Goal: Download file/media

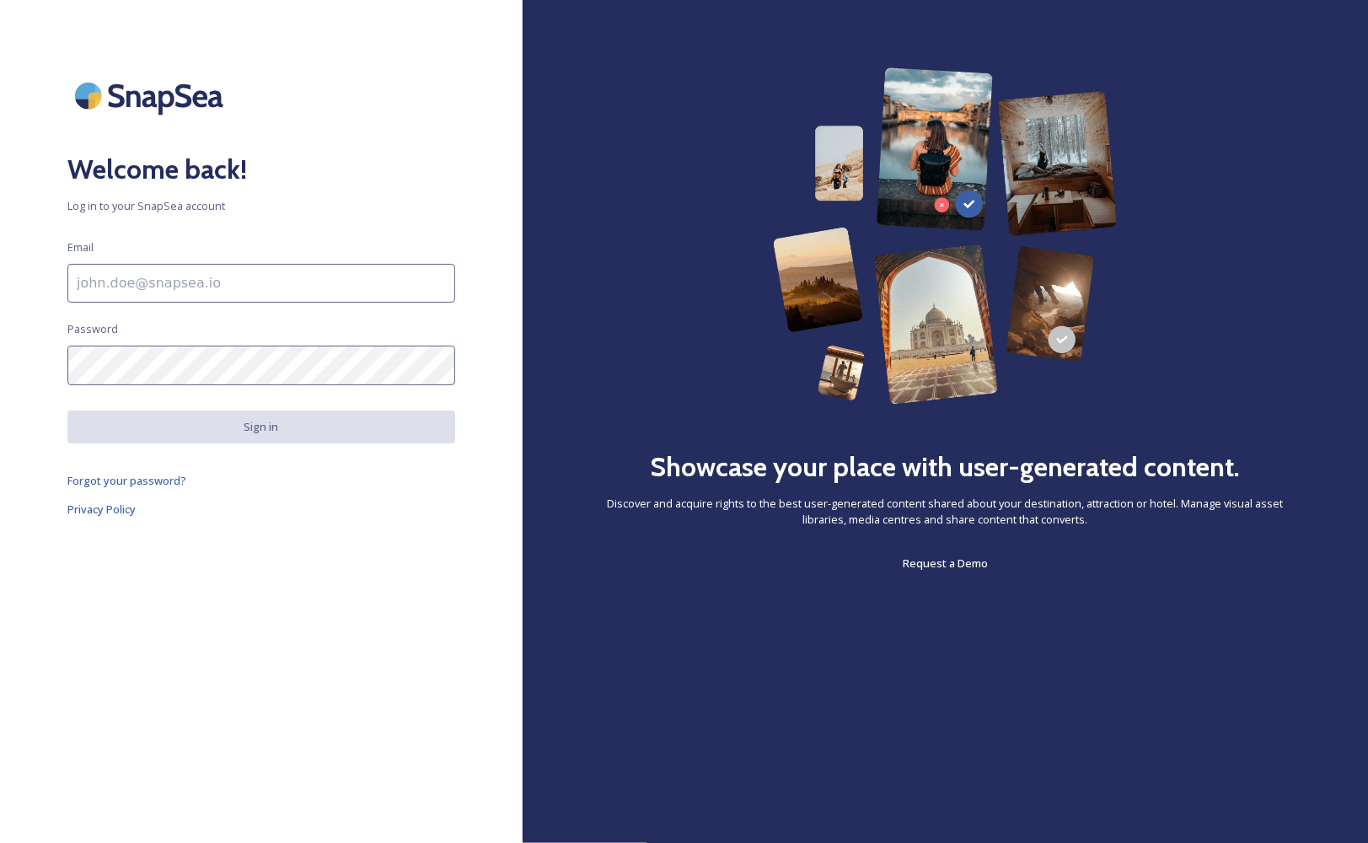
type input "[EMAIL_ADDRESS][DOMAIN_NAME]"
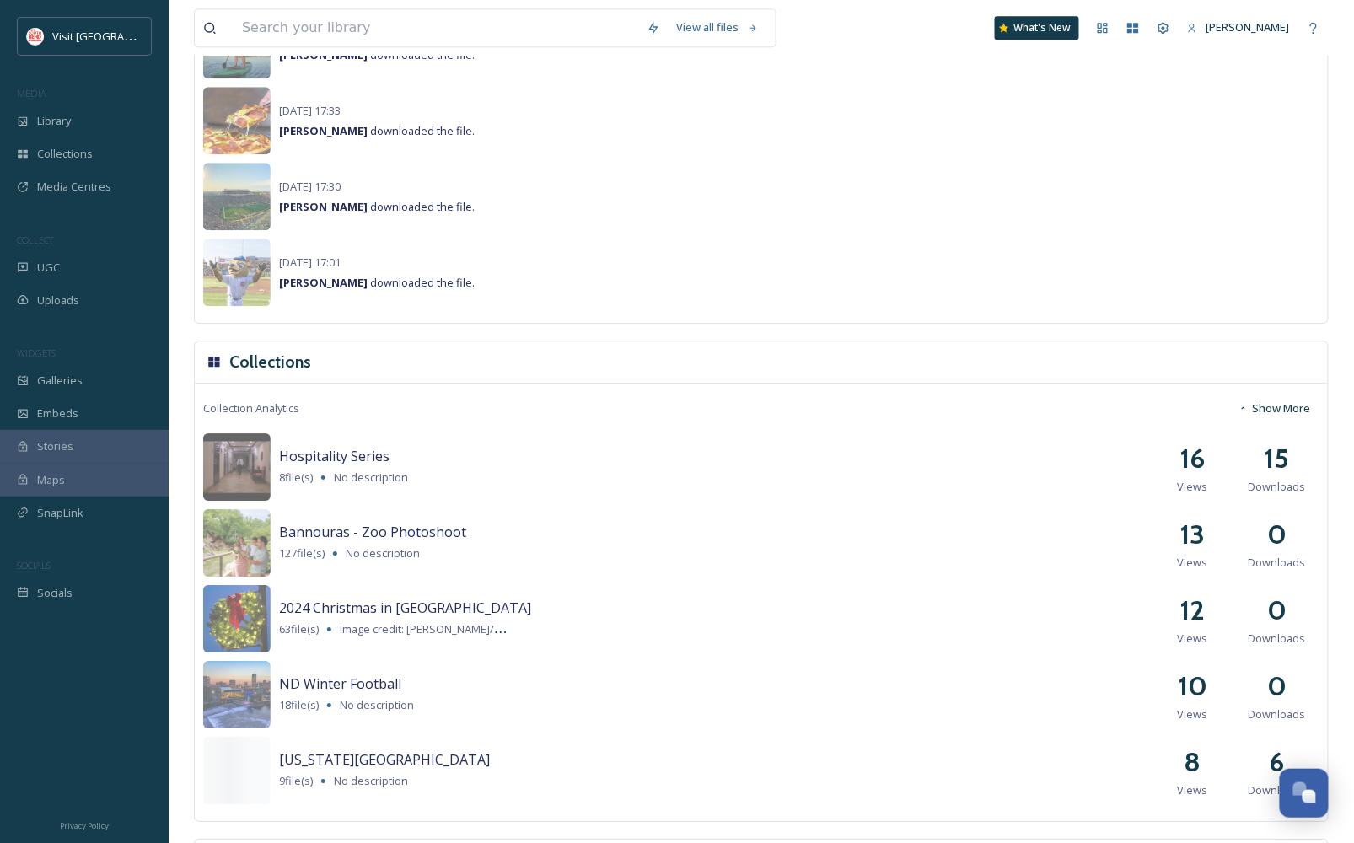
scroll to position [1404, 0]
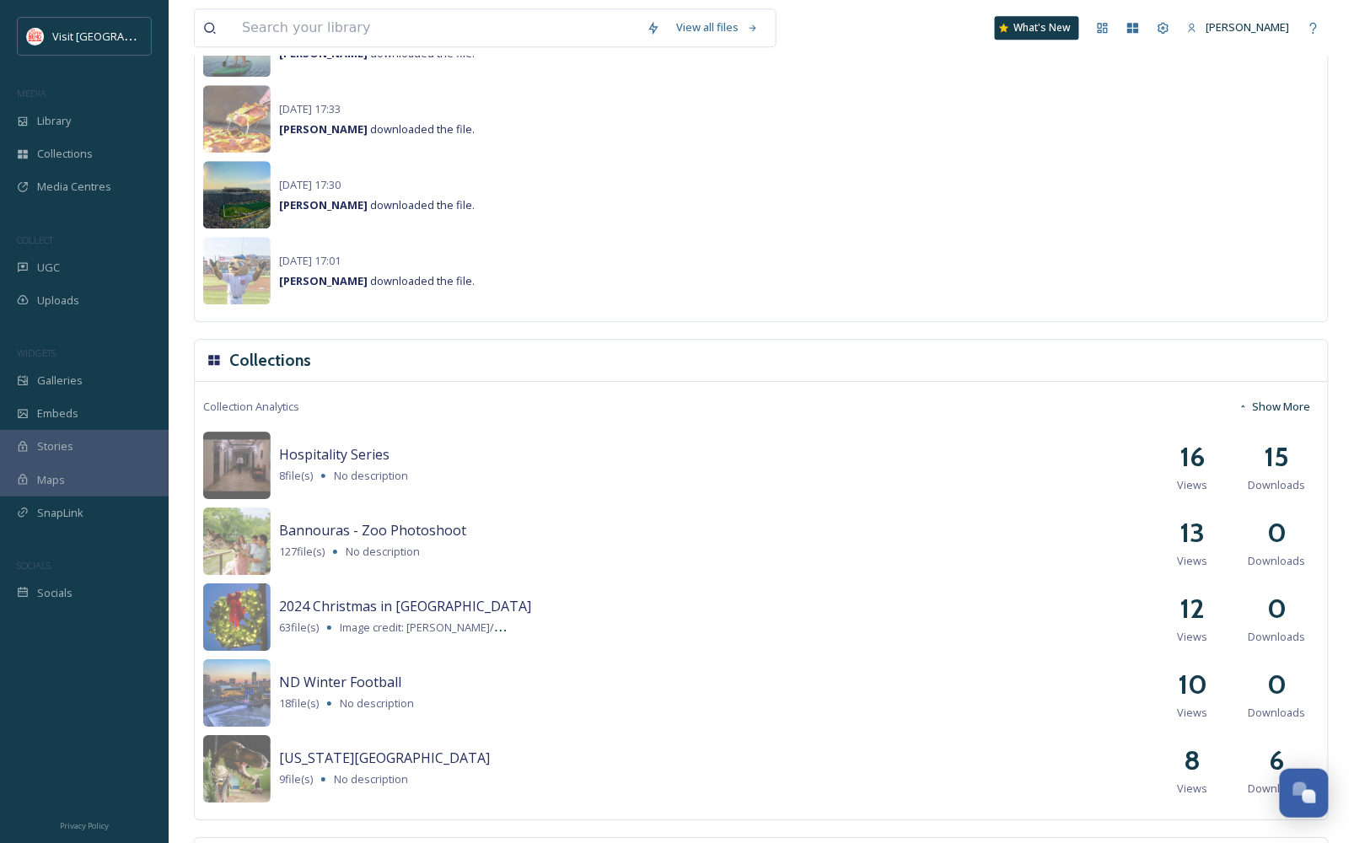
click at [268, 188] on img at bounding box center [236, 194] width 67 height 67
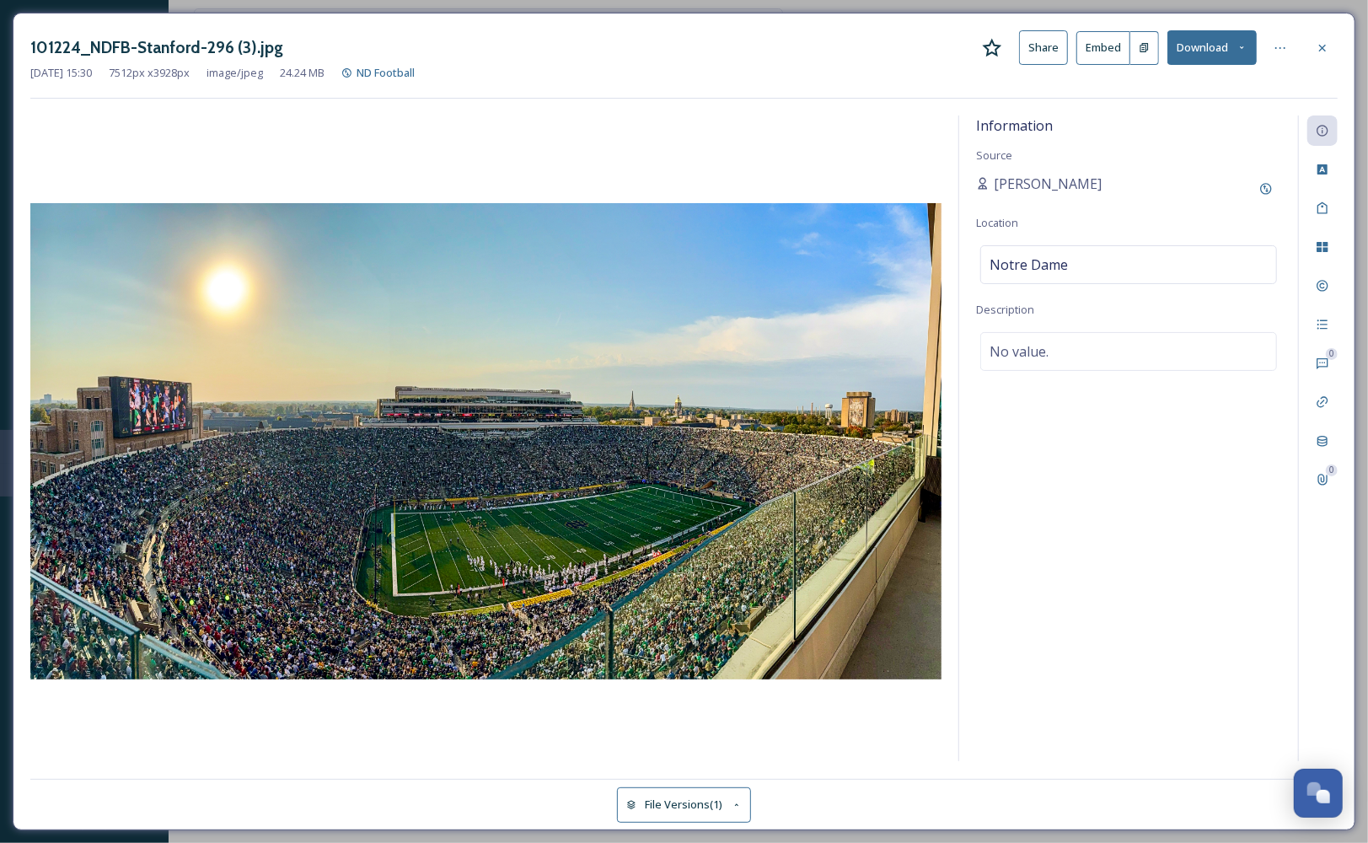
click at [1212, 56] on button "Download" at bounding box center [1211, 47] width 89 height 35
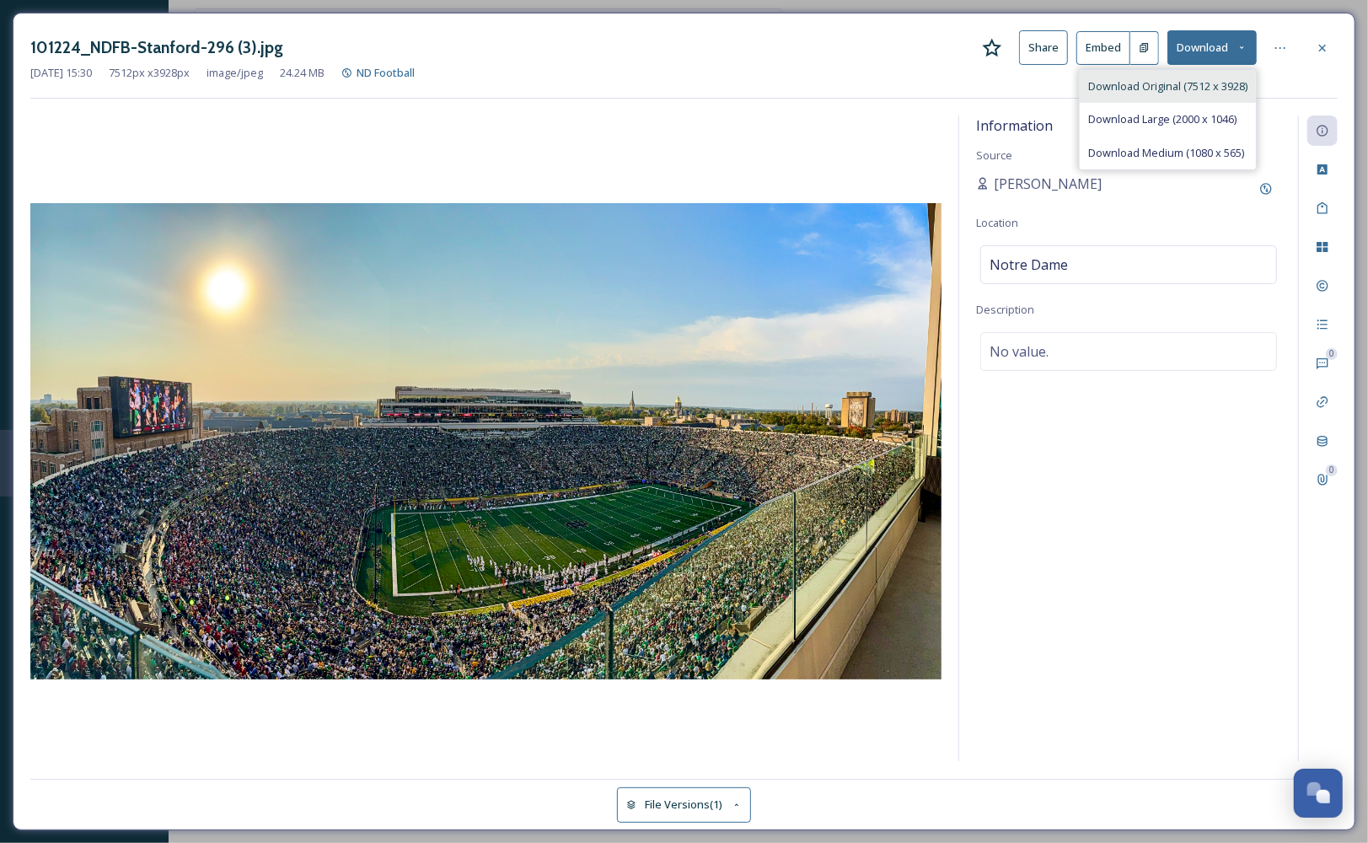
click at [1194, 81] on span "Download Original (7512 x 3928)" at bounding box center [1167, 86] width 159 height 16
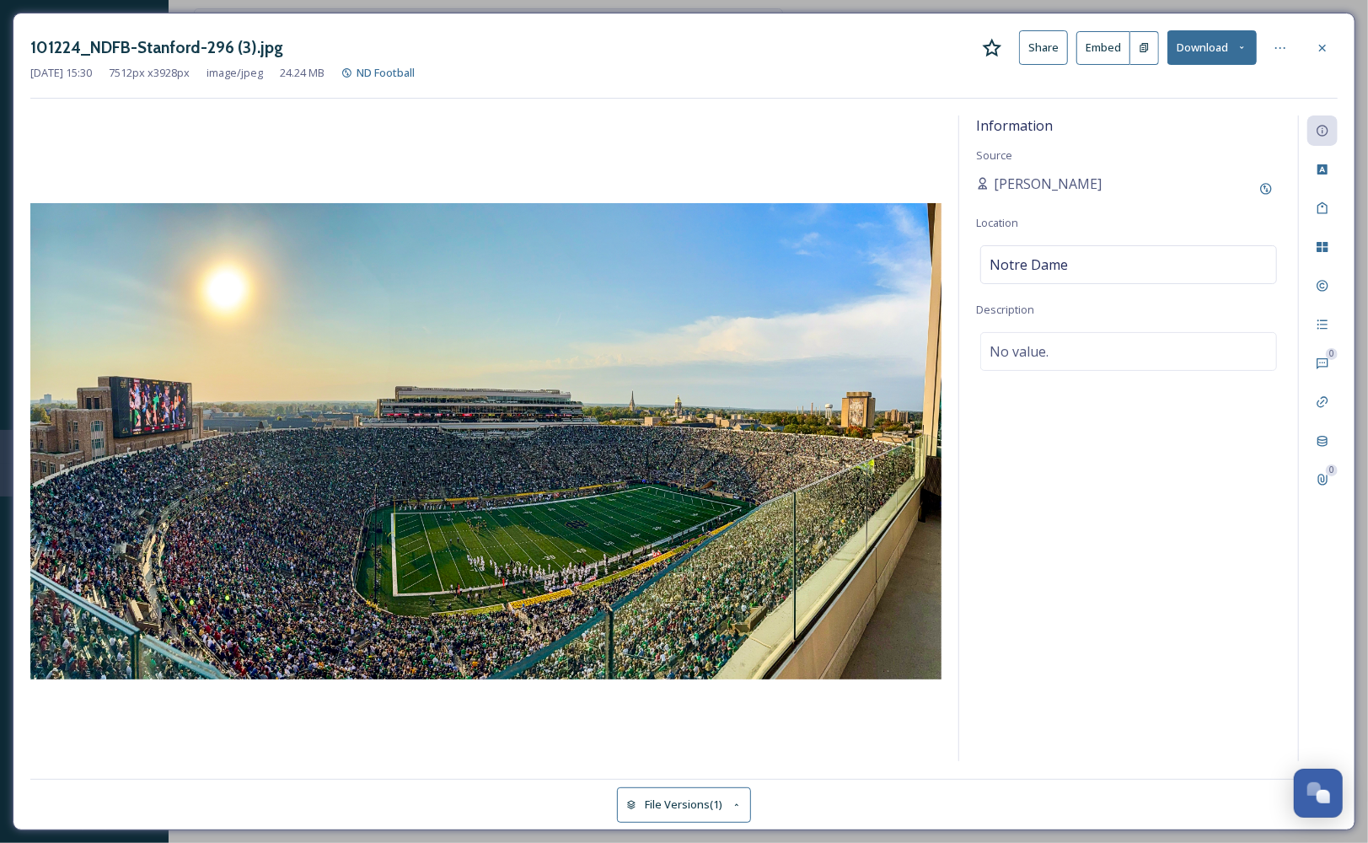
click at [108, 135] on div at bounding box center [485, 438] width 911 height 647
click at [1328, 51] on icon at bounding box center [1322, 47] width 13 height 13
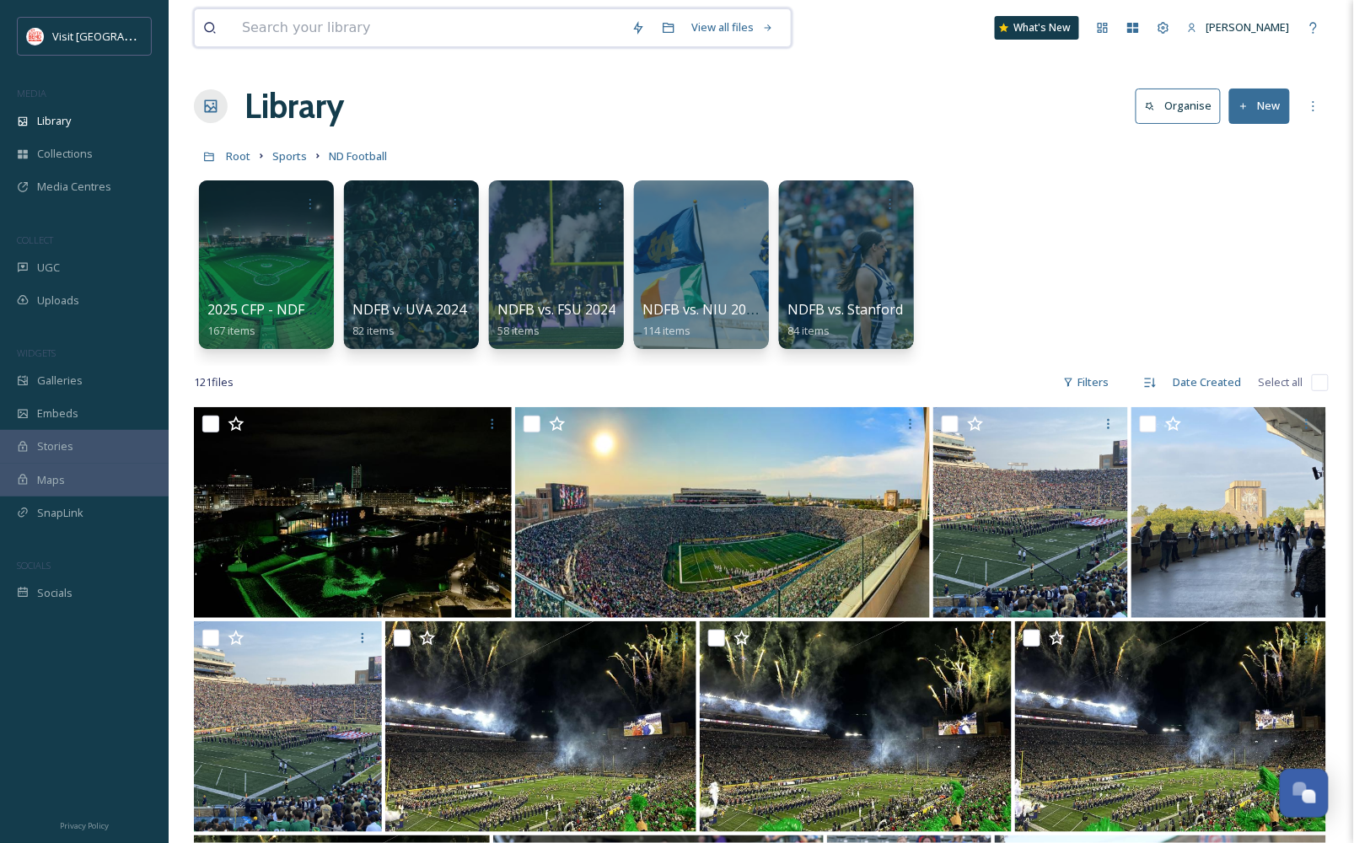
click at [424, 31] on input at bounding box center [427, 27] width 389 height 37
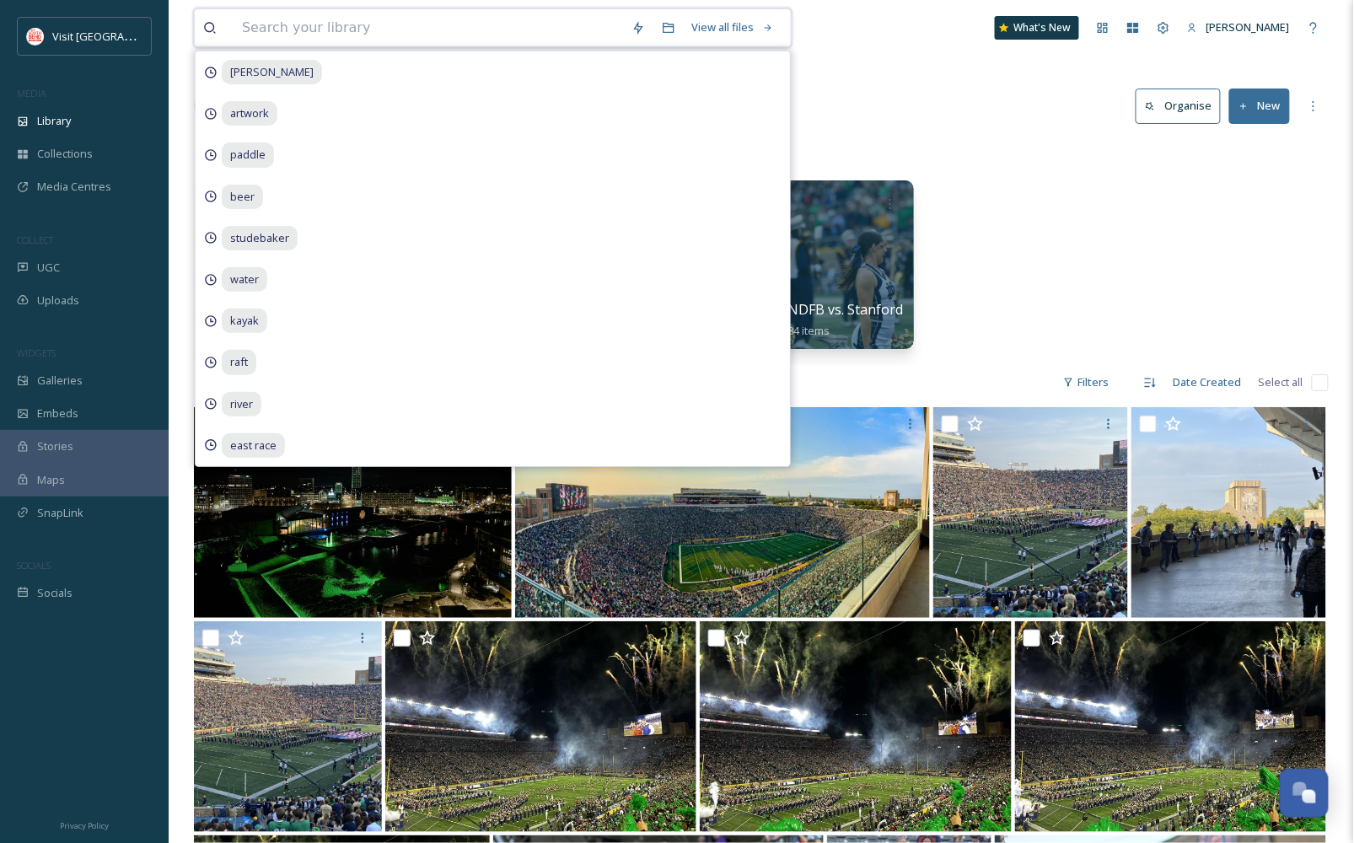
click at [317, 35] on input at bounding box center [427, 27] width 389 height 37
click at [68, 160] on span "Collections" at bounding box center [65, 154] width 56 height 16
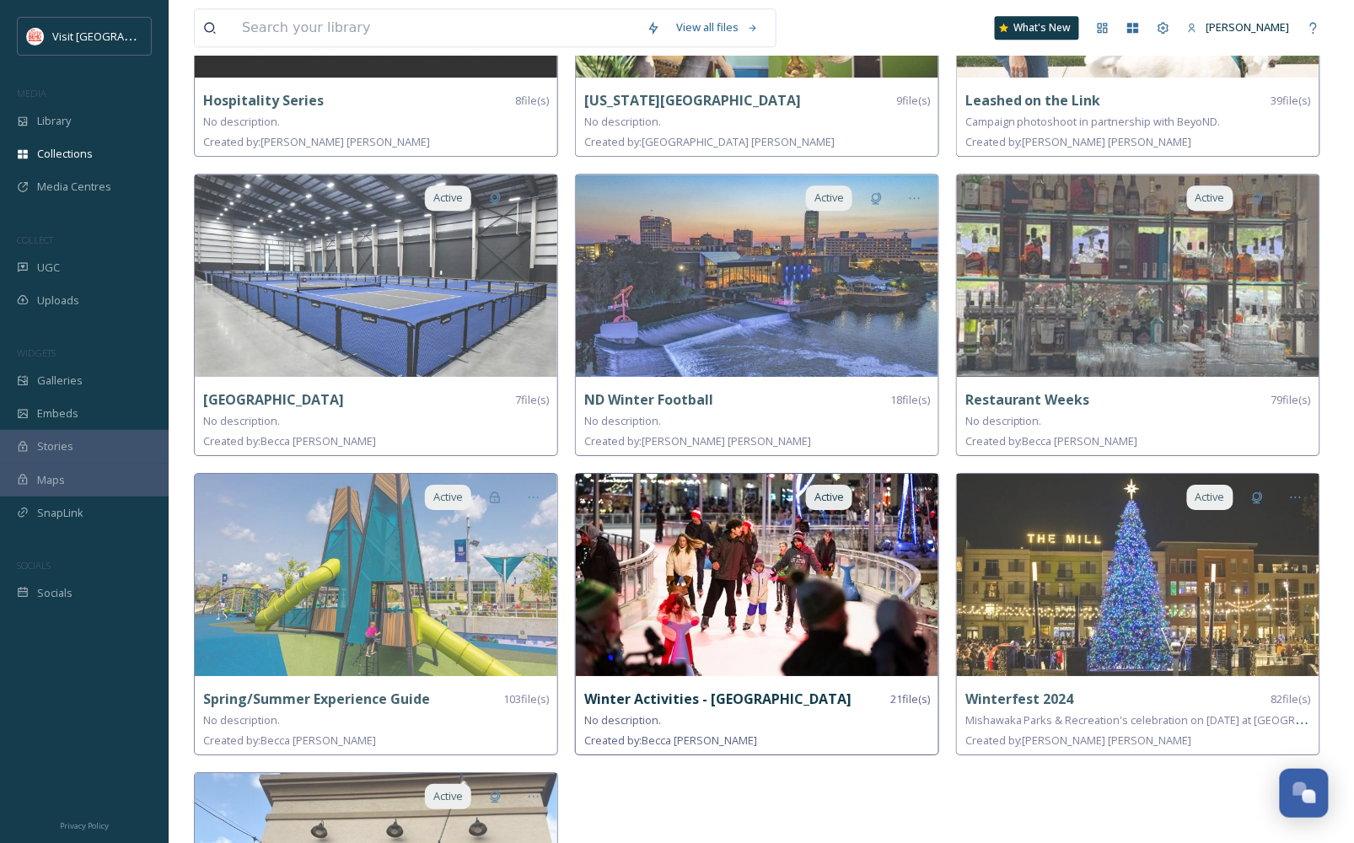
scroll to position [1532, 0]
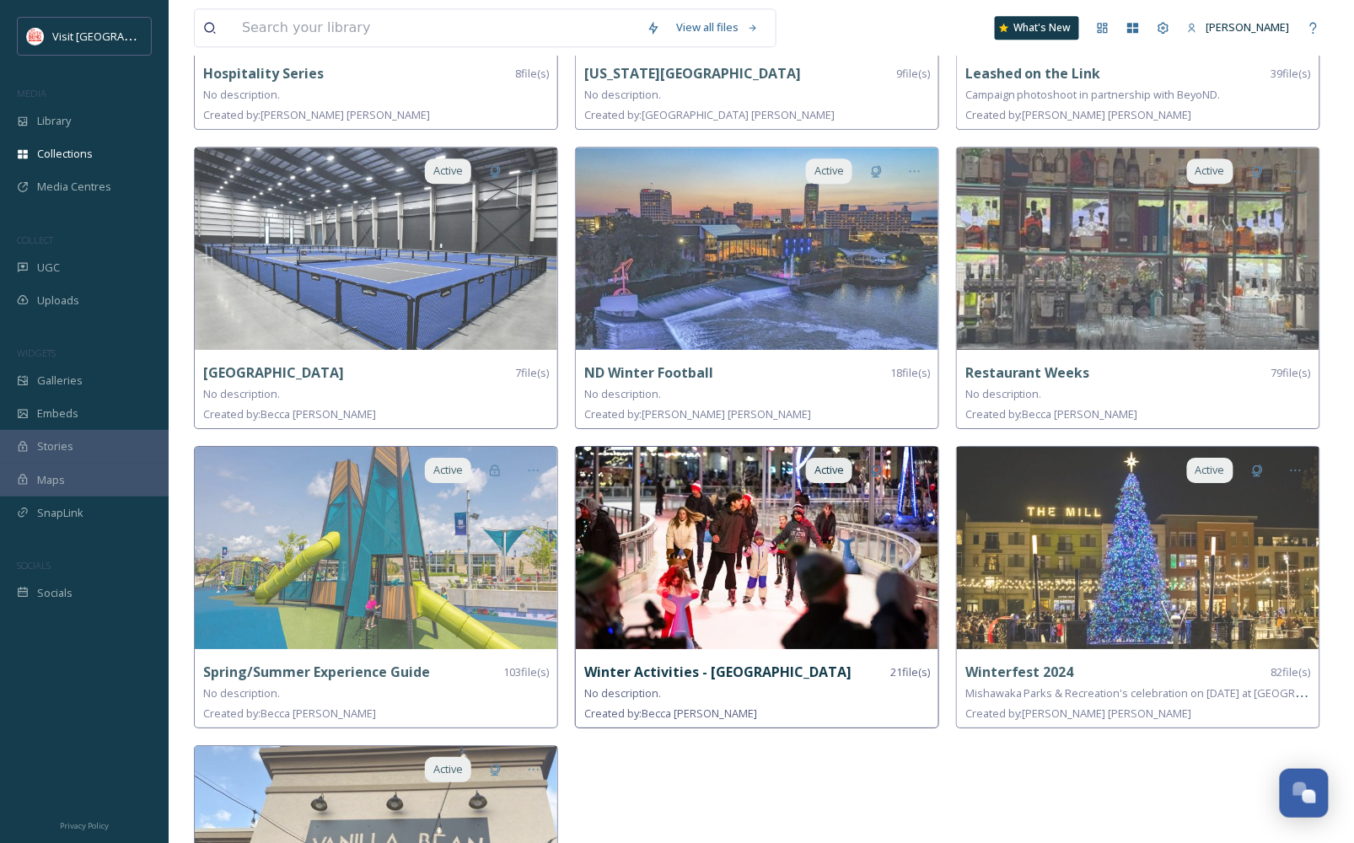
click at [670, 529] on img at bounding box center [757, 548] width 362 height 202
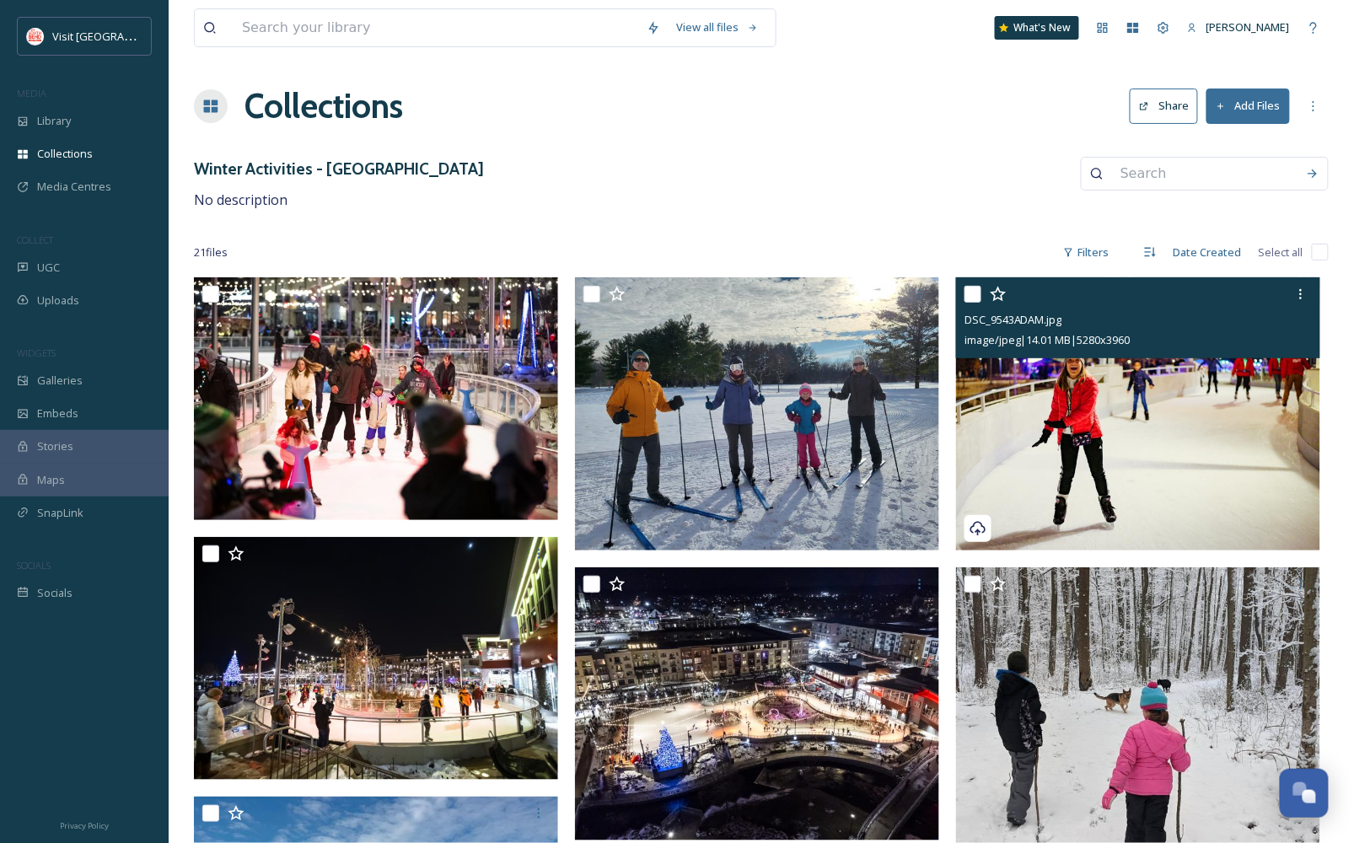
click at [1102, 395] on img at bounding box center [1138, 413] width 364 height 273
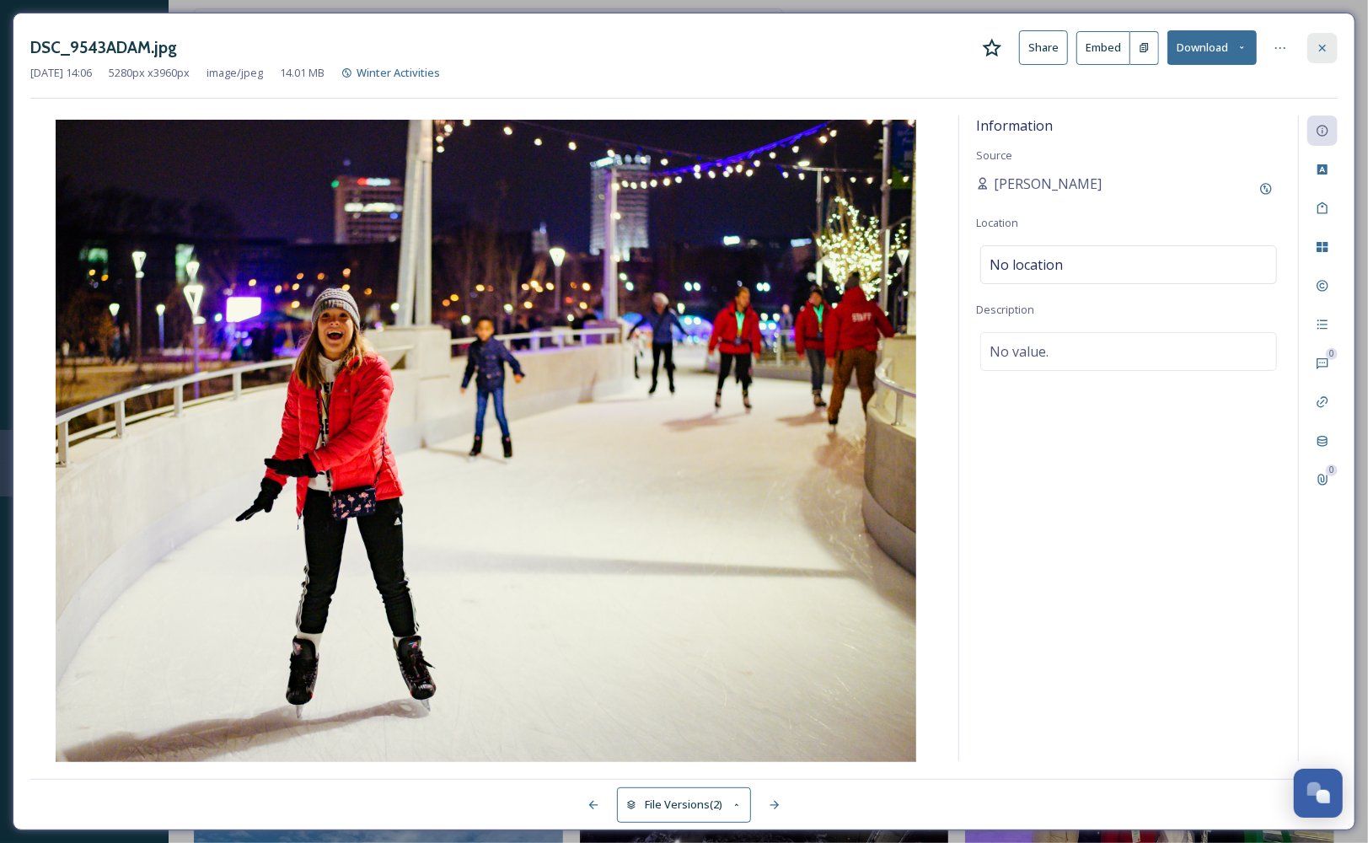
click at [1327, 44] on icon at bounding box center [1322, 47] width 13 height 13
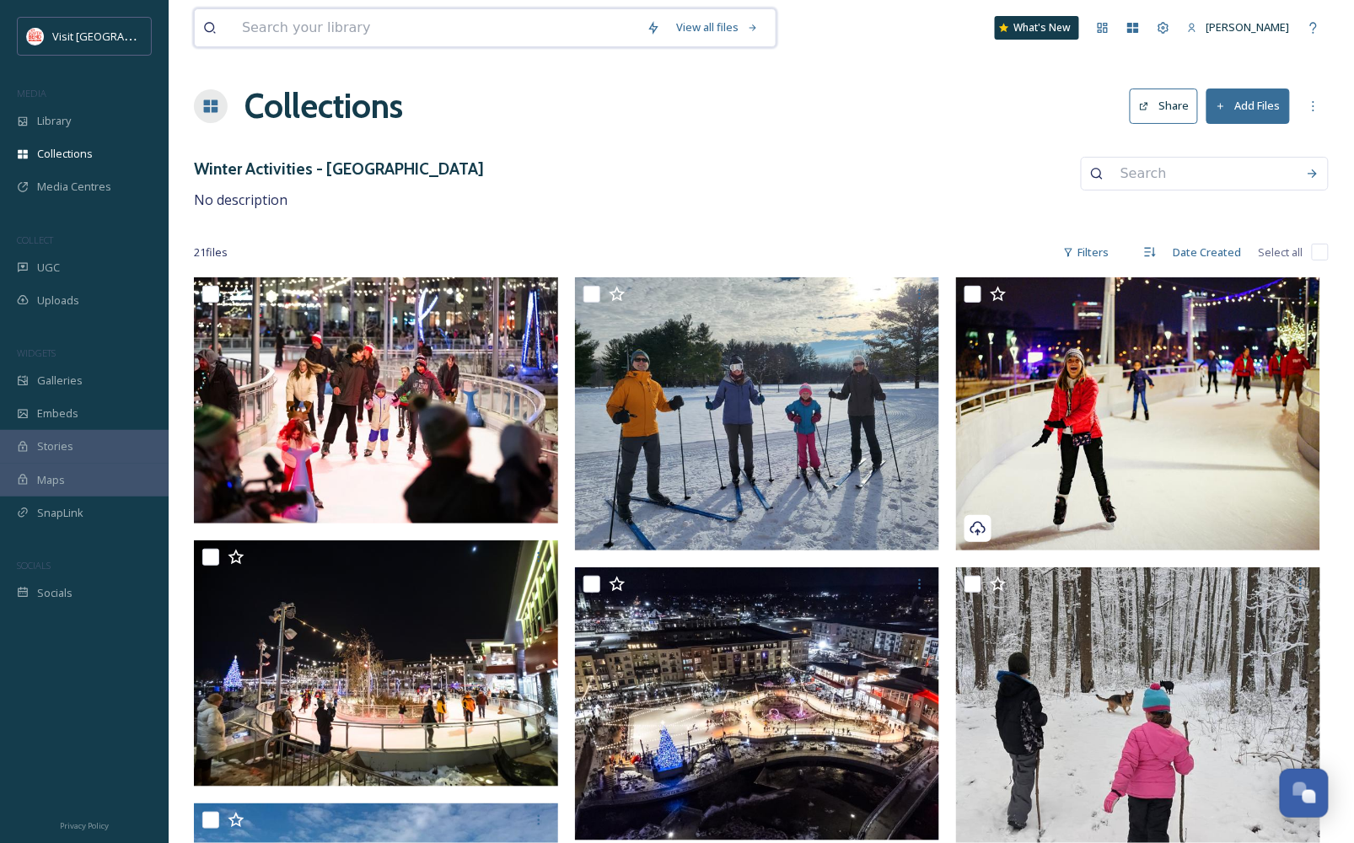
click at [368, 25] on input at bounding box center [435, 27] width 405 height 37
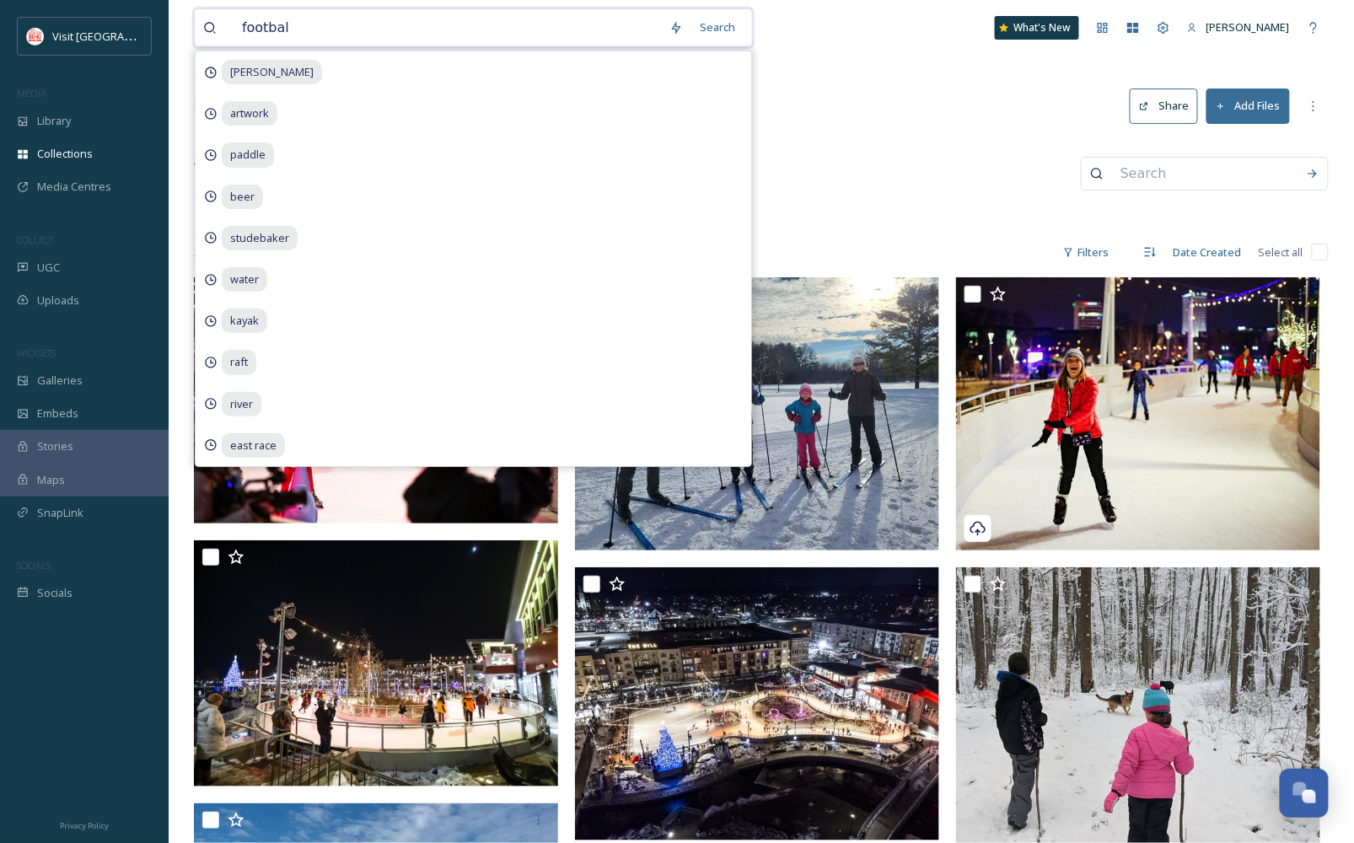
type input "football"
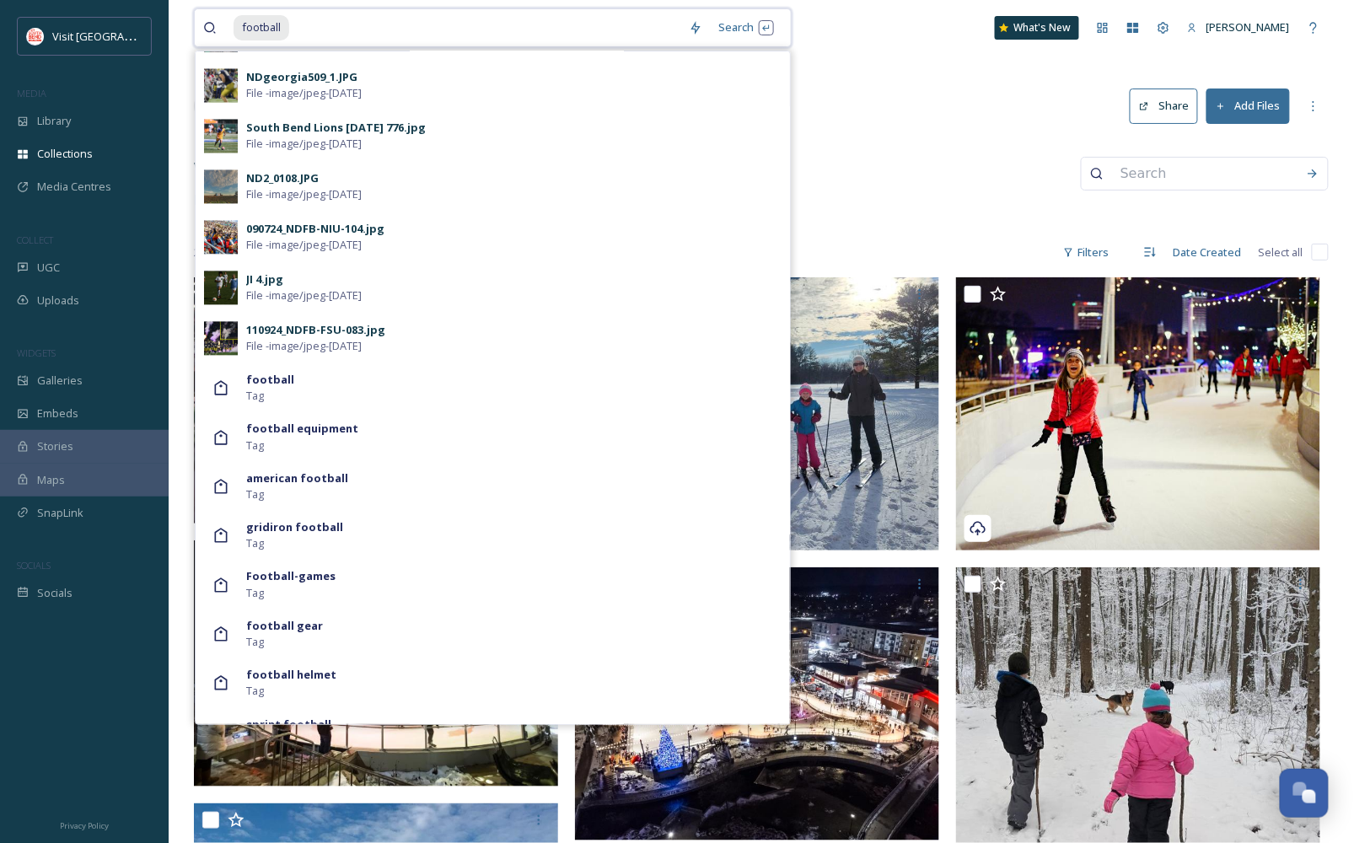
scroll to position [1124, 0]
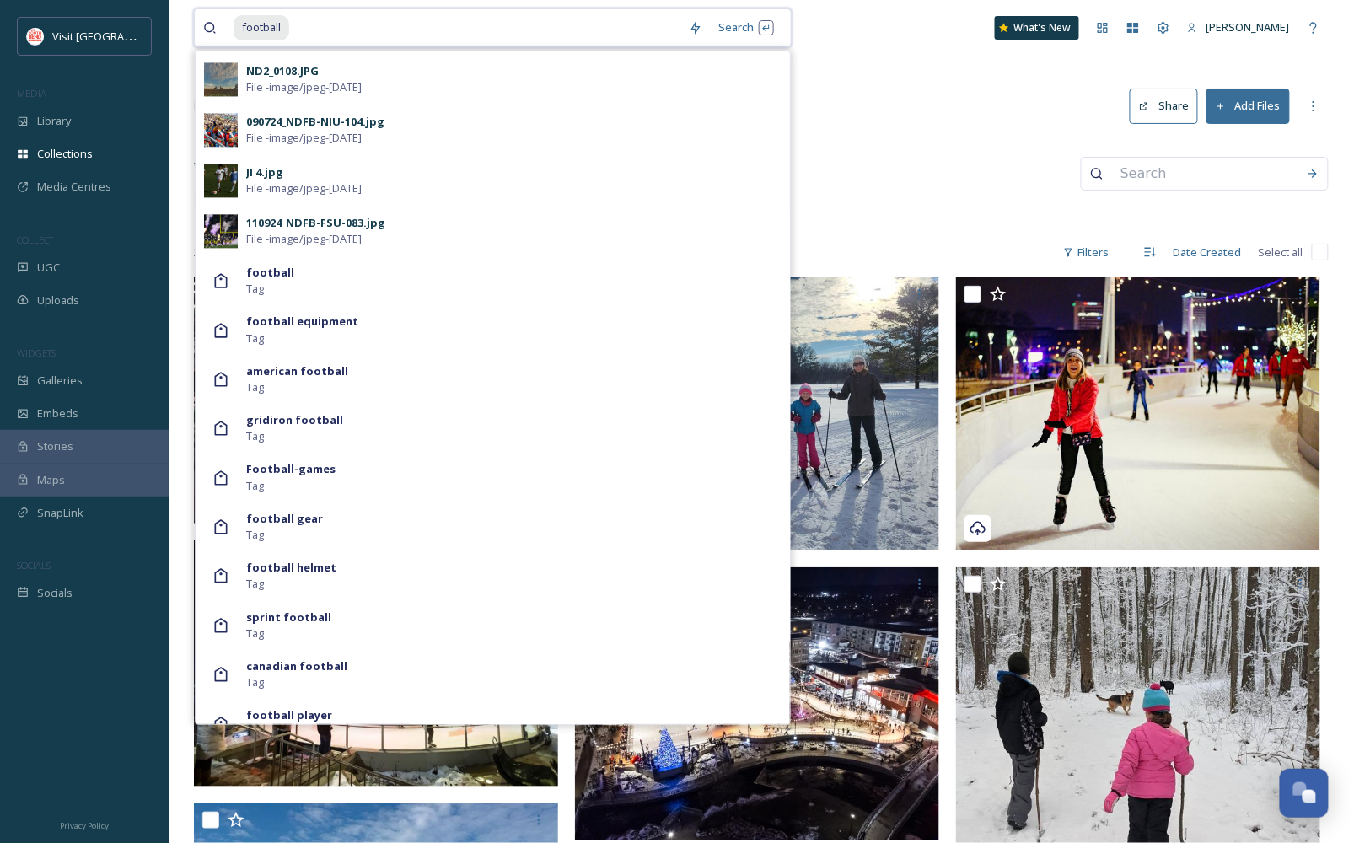
click at [291, 27] on input at bounding box center [485, 27] width 389 height 37
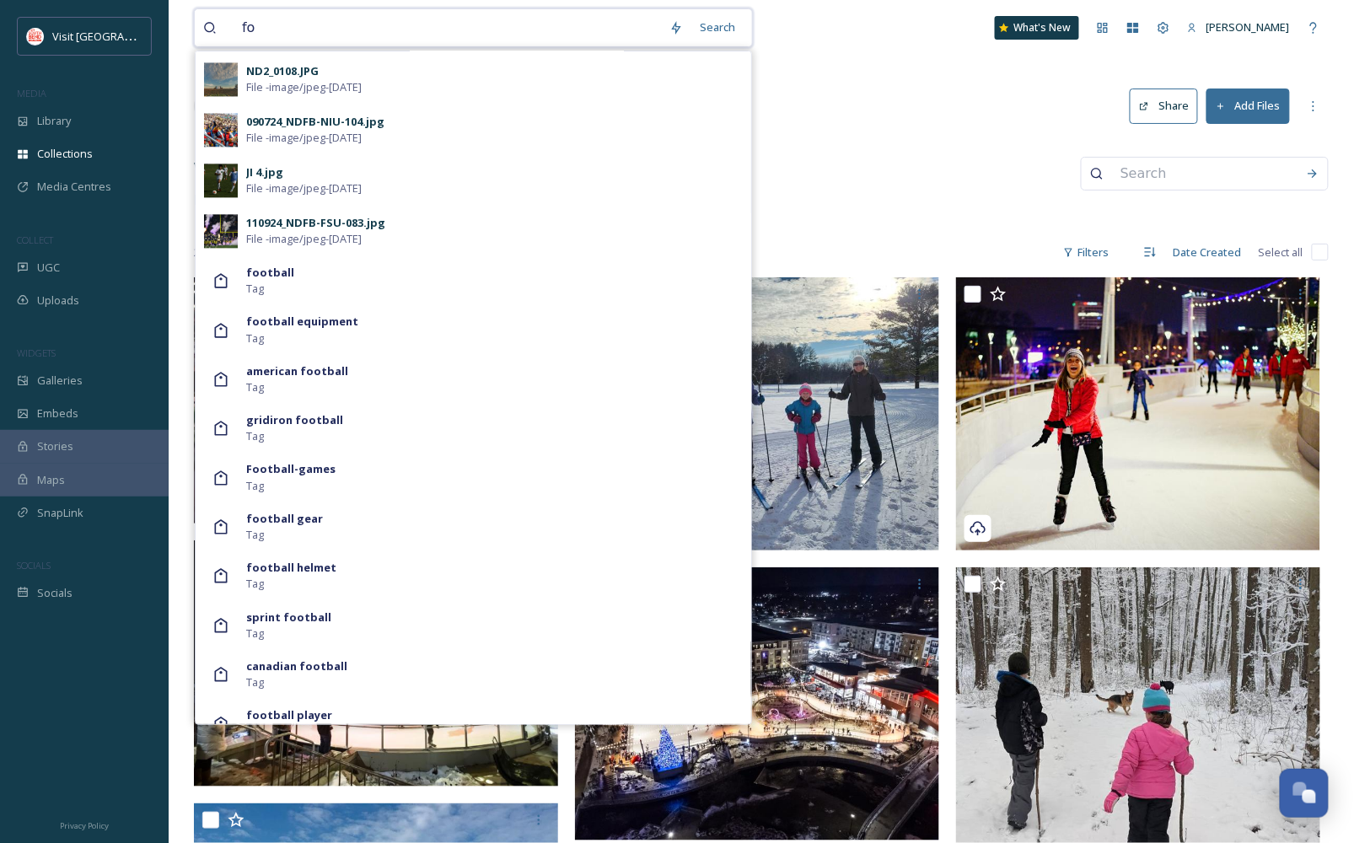
type input "f"
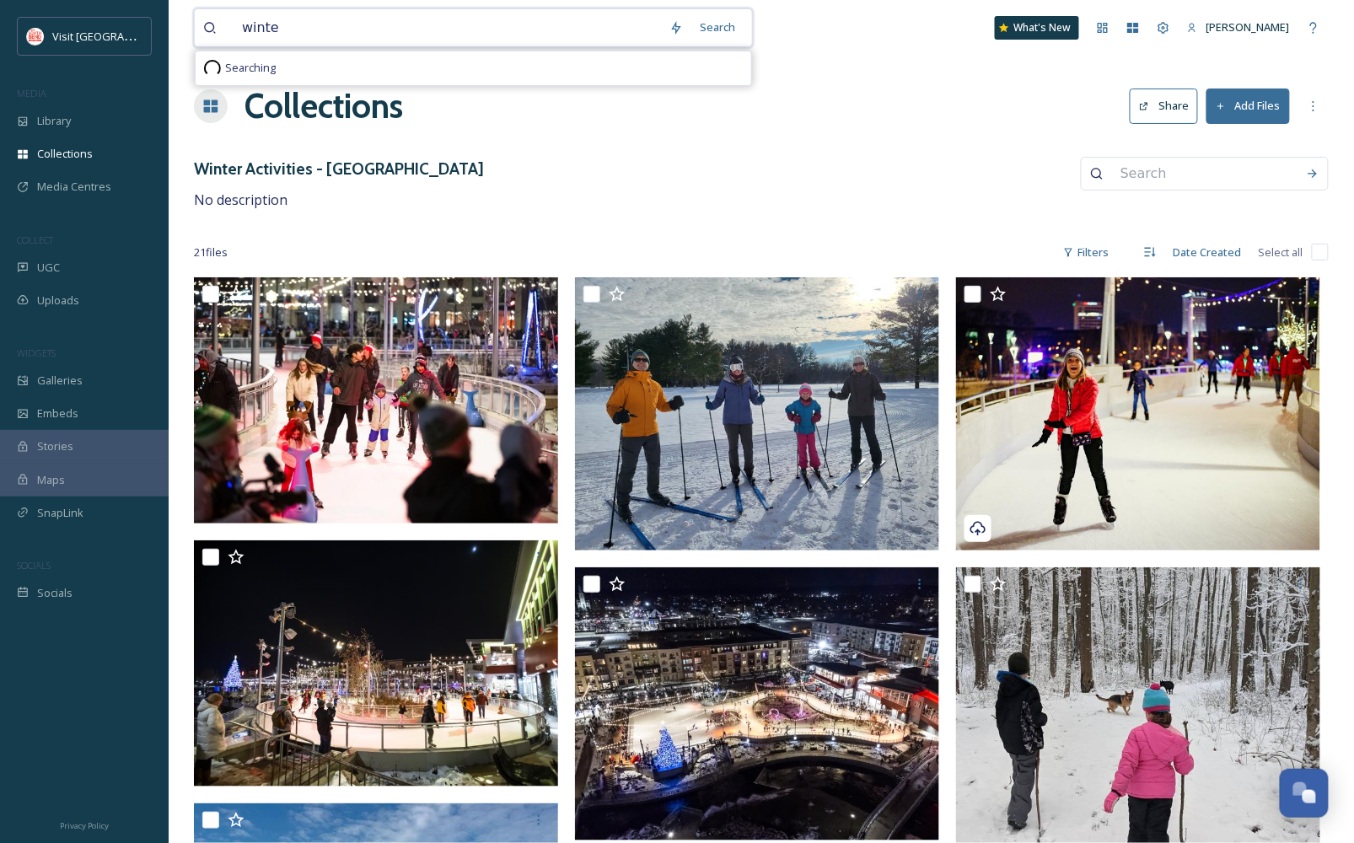
type input "winter"
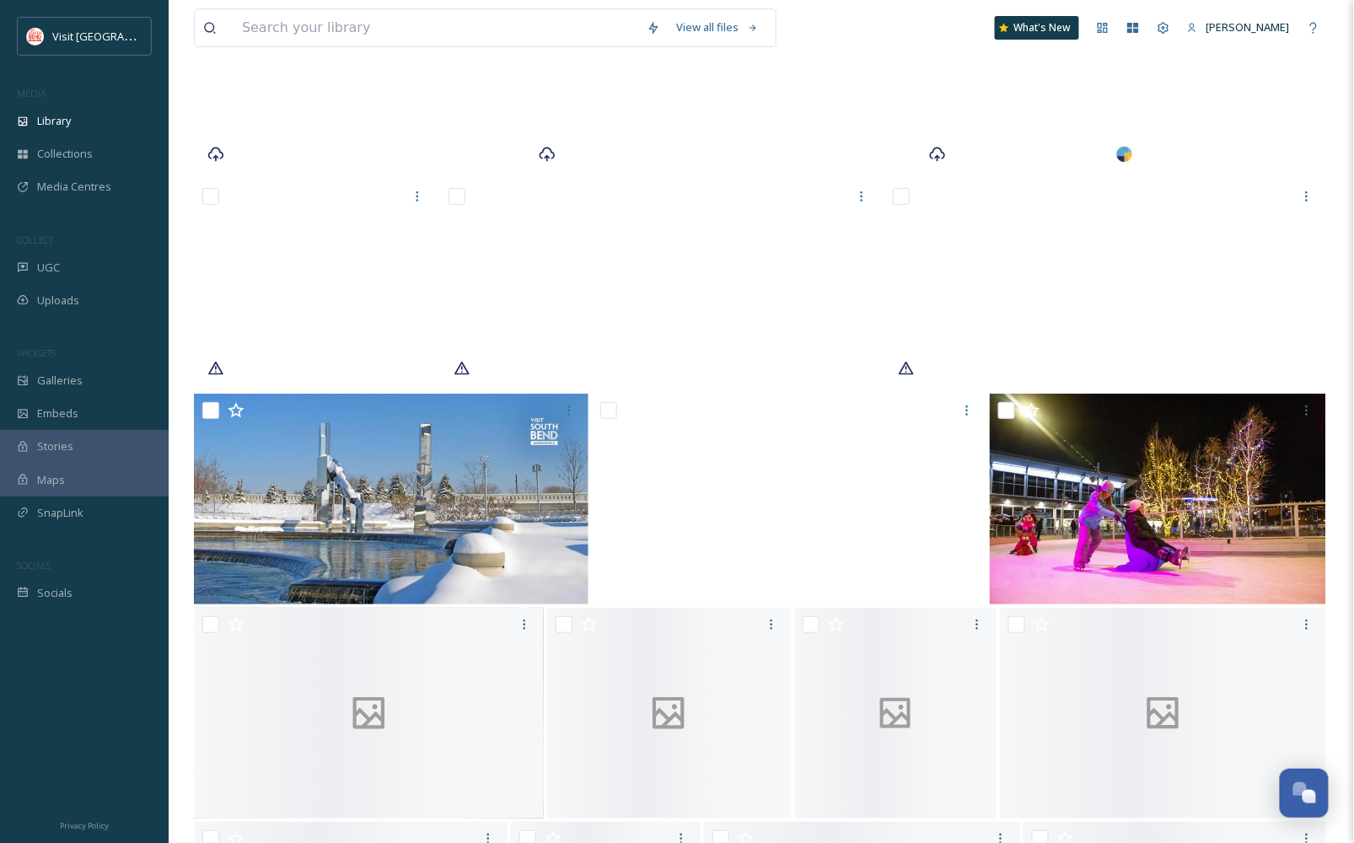
scroll to position [24258, 0]
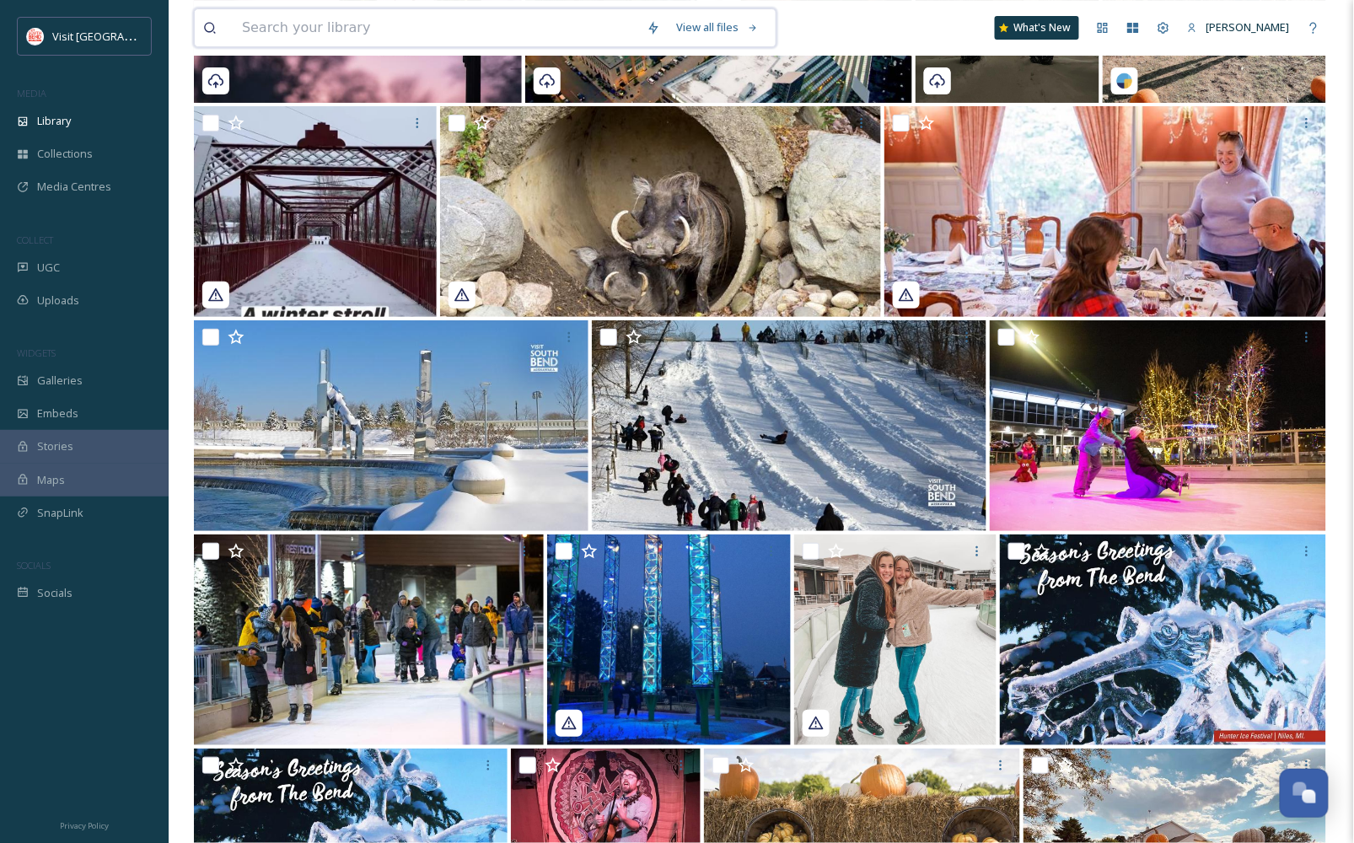
click at [568, 29] on input at bounding box center [435, 27] width 405 height 37
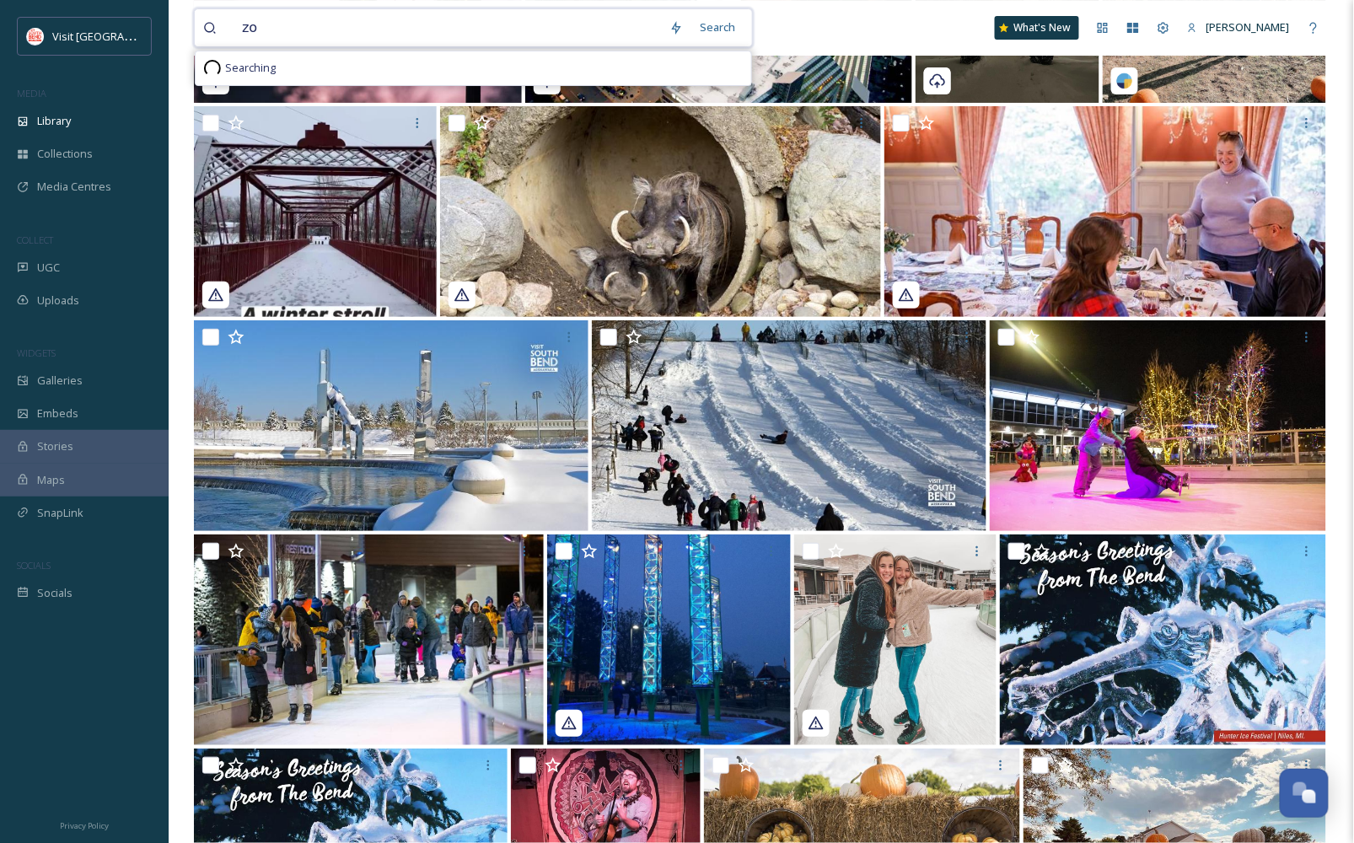
type input "z"
type input "l"
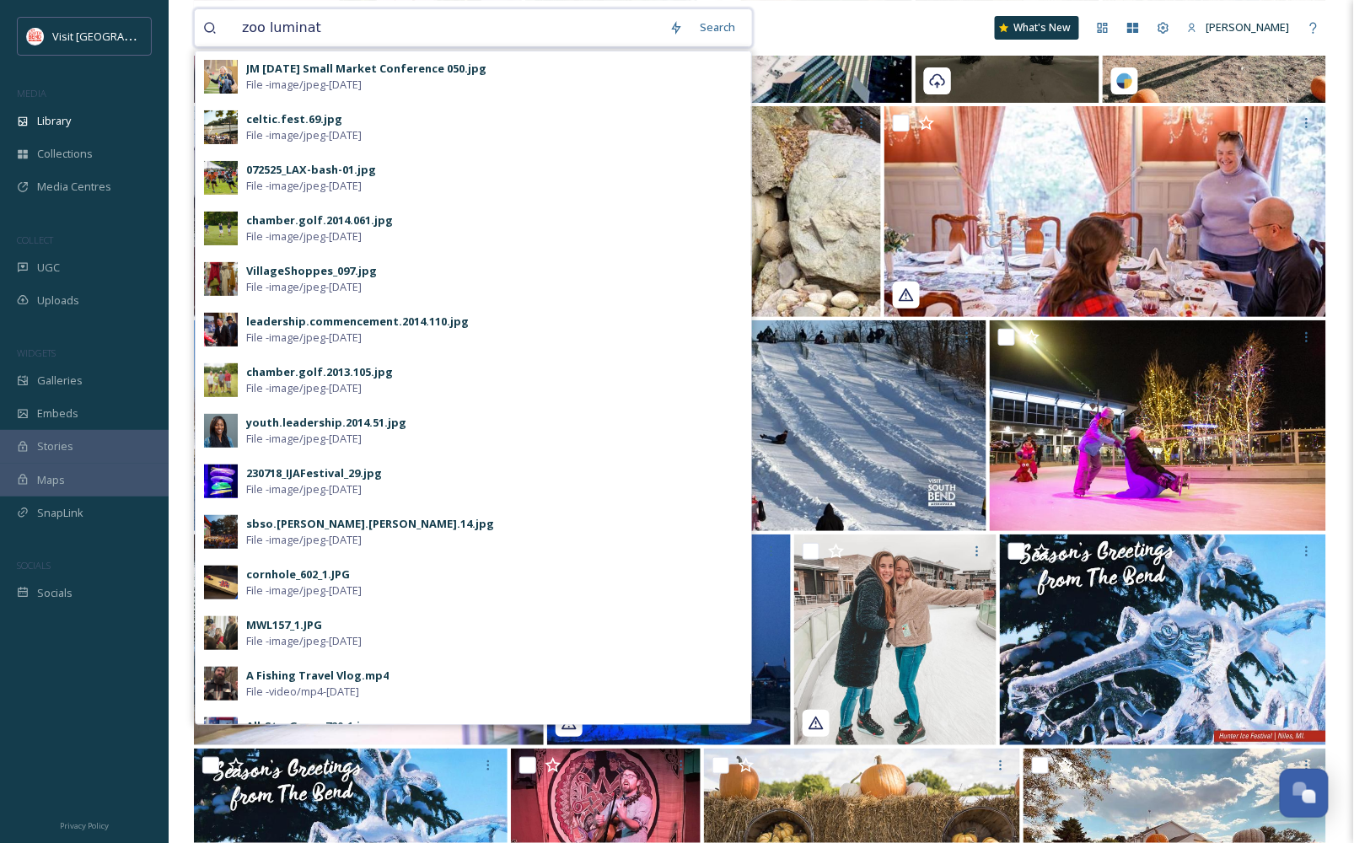
type input "zoo luminate"
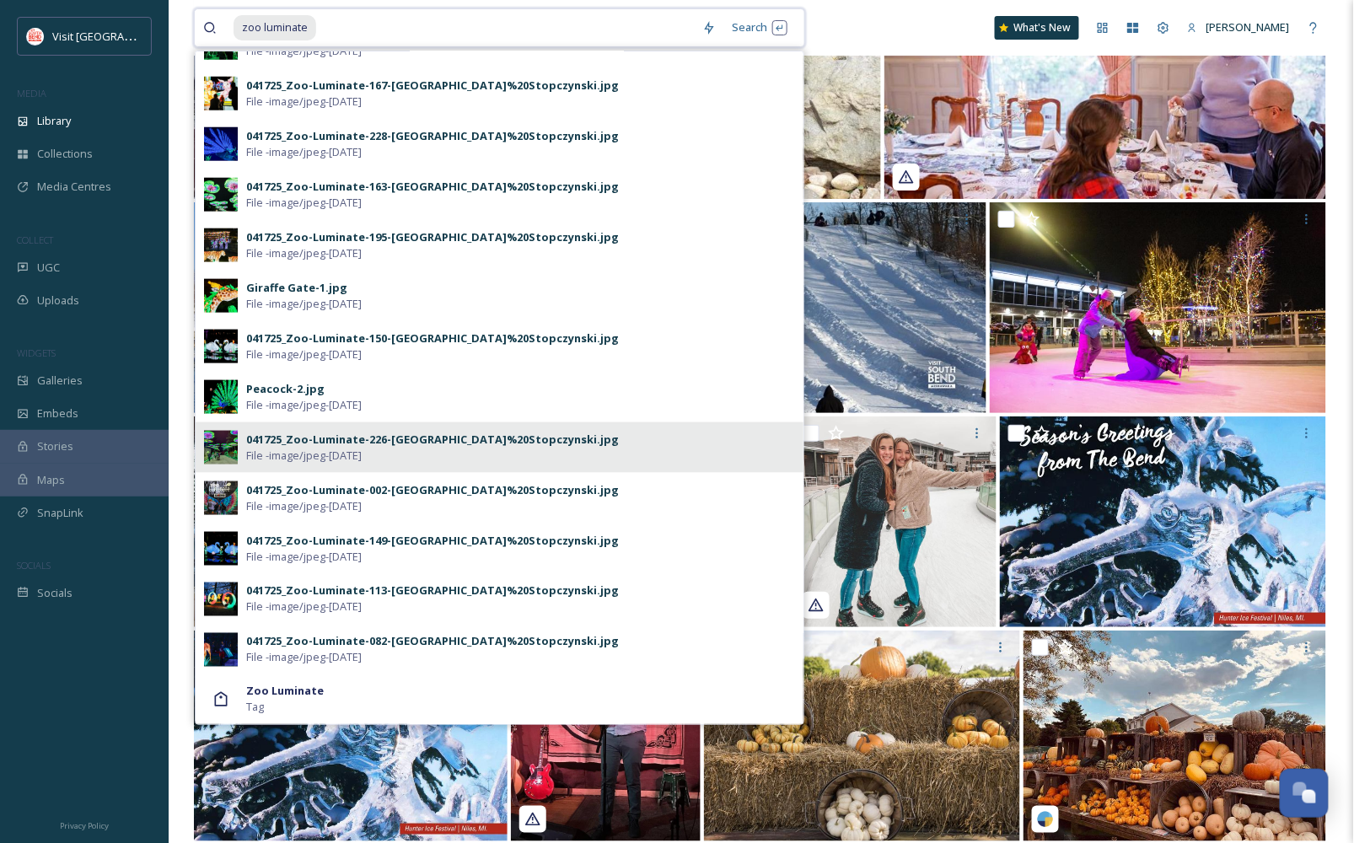
scroll to position [24351, 0]
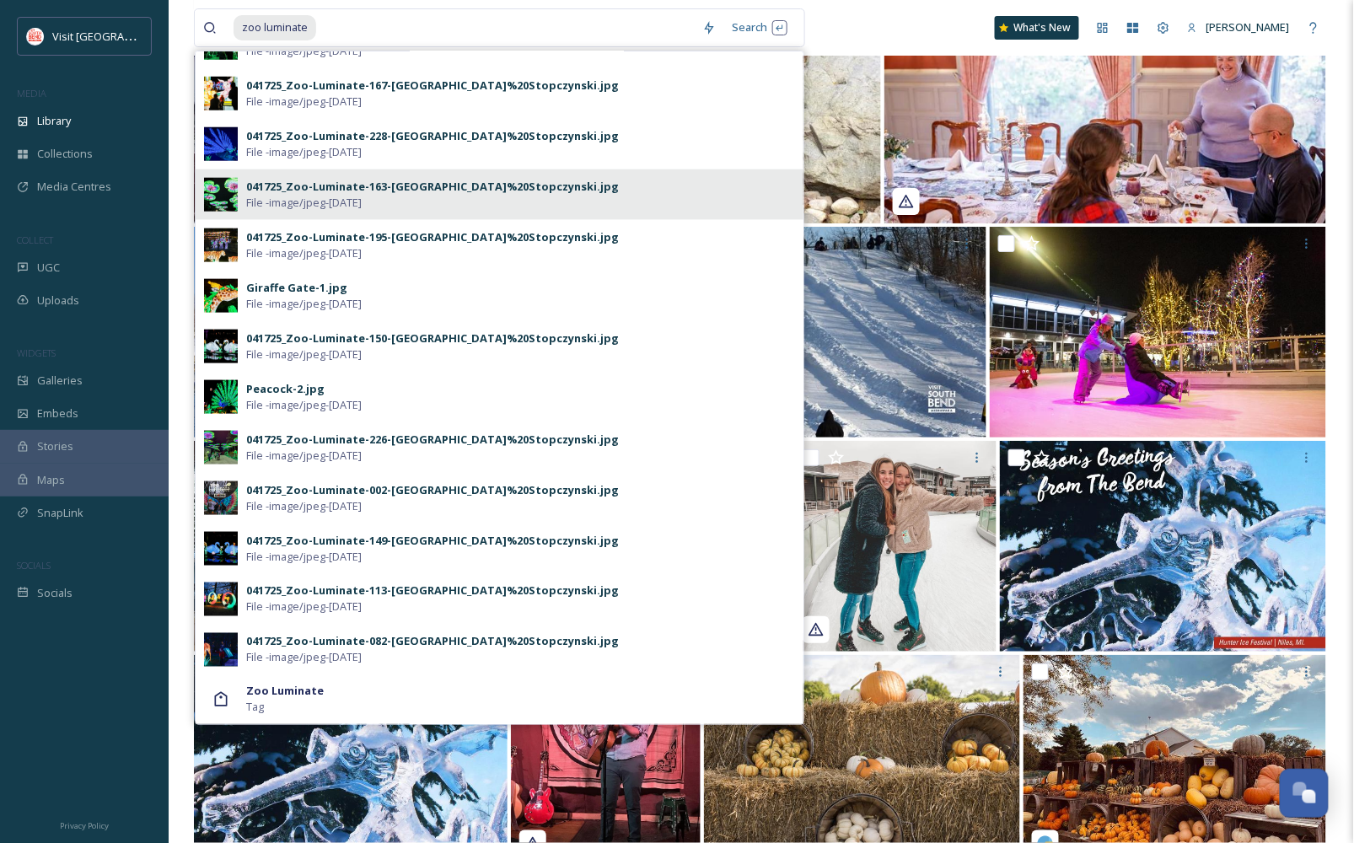
click at [270, 189] on div "041725_Zoo-Luminate-163-[GEOGRAPHIC_DATA]%20Stopczynski.jpg" at bounding box center [432, 187] width 373 height 16
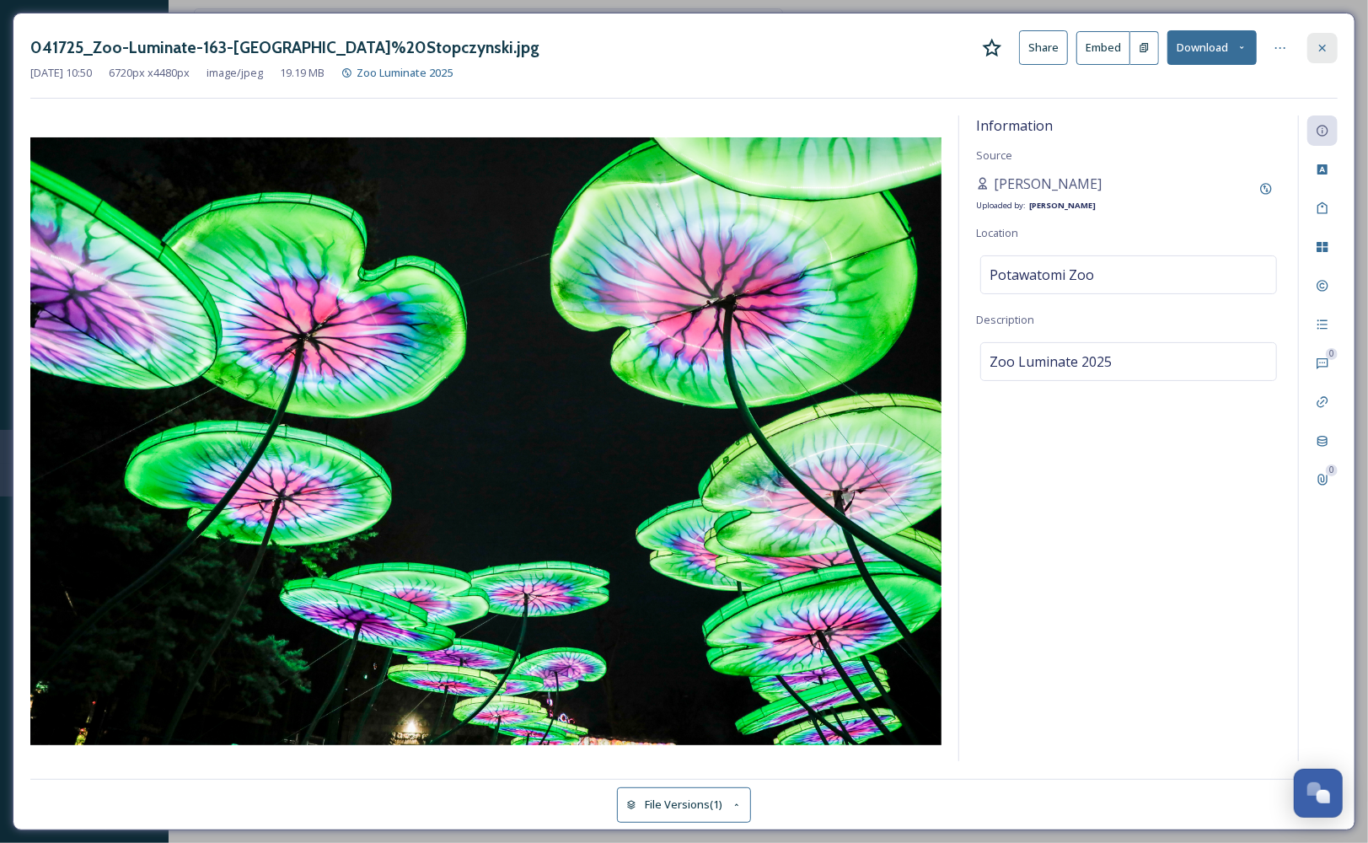
click at [1328, 47] on icon at bounding box center [1322, 47] width 13 height 13
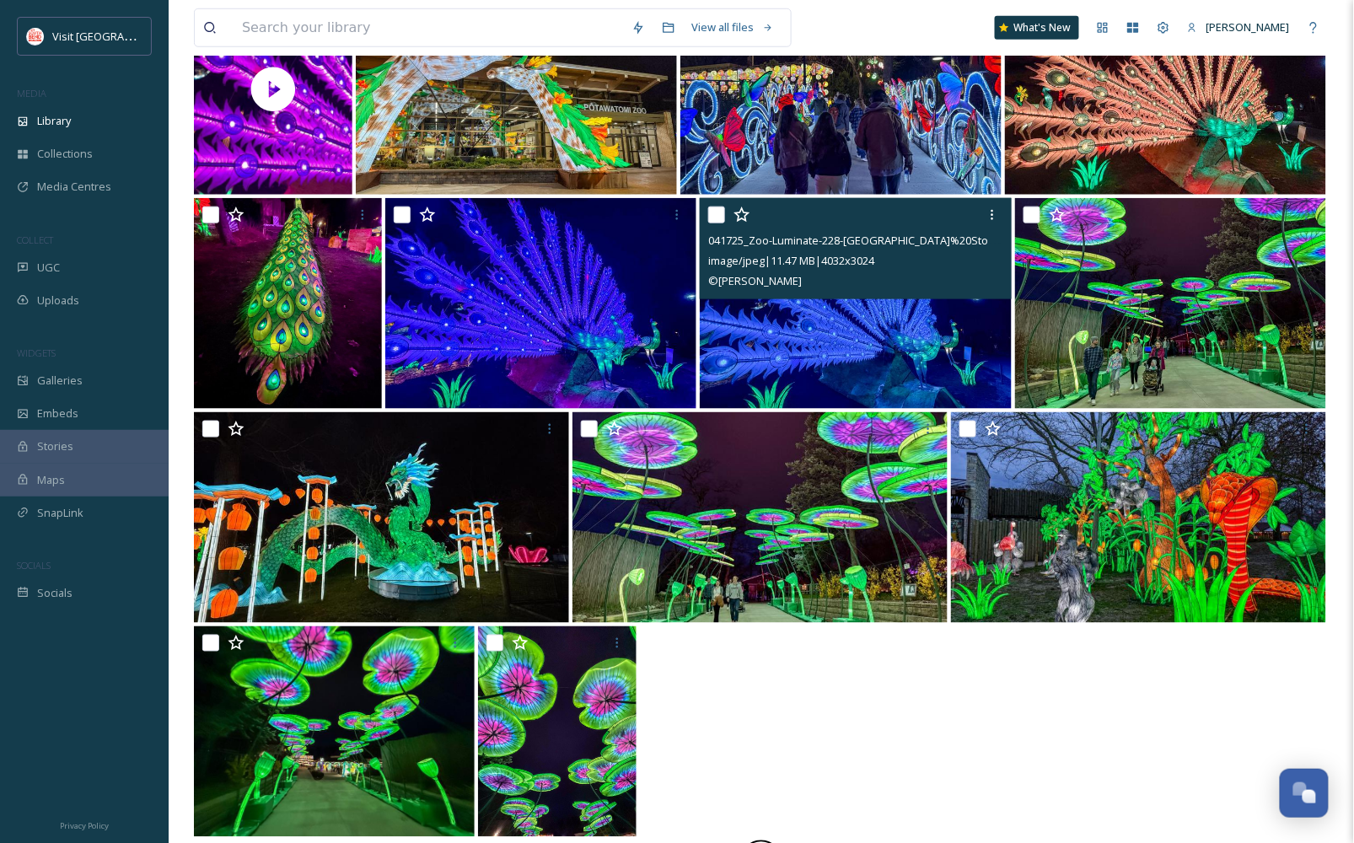
scroll to position [468, 0]
